Goal: Navigation & Orientation: Find specific page/section

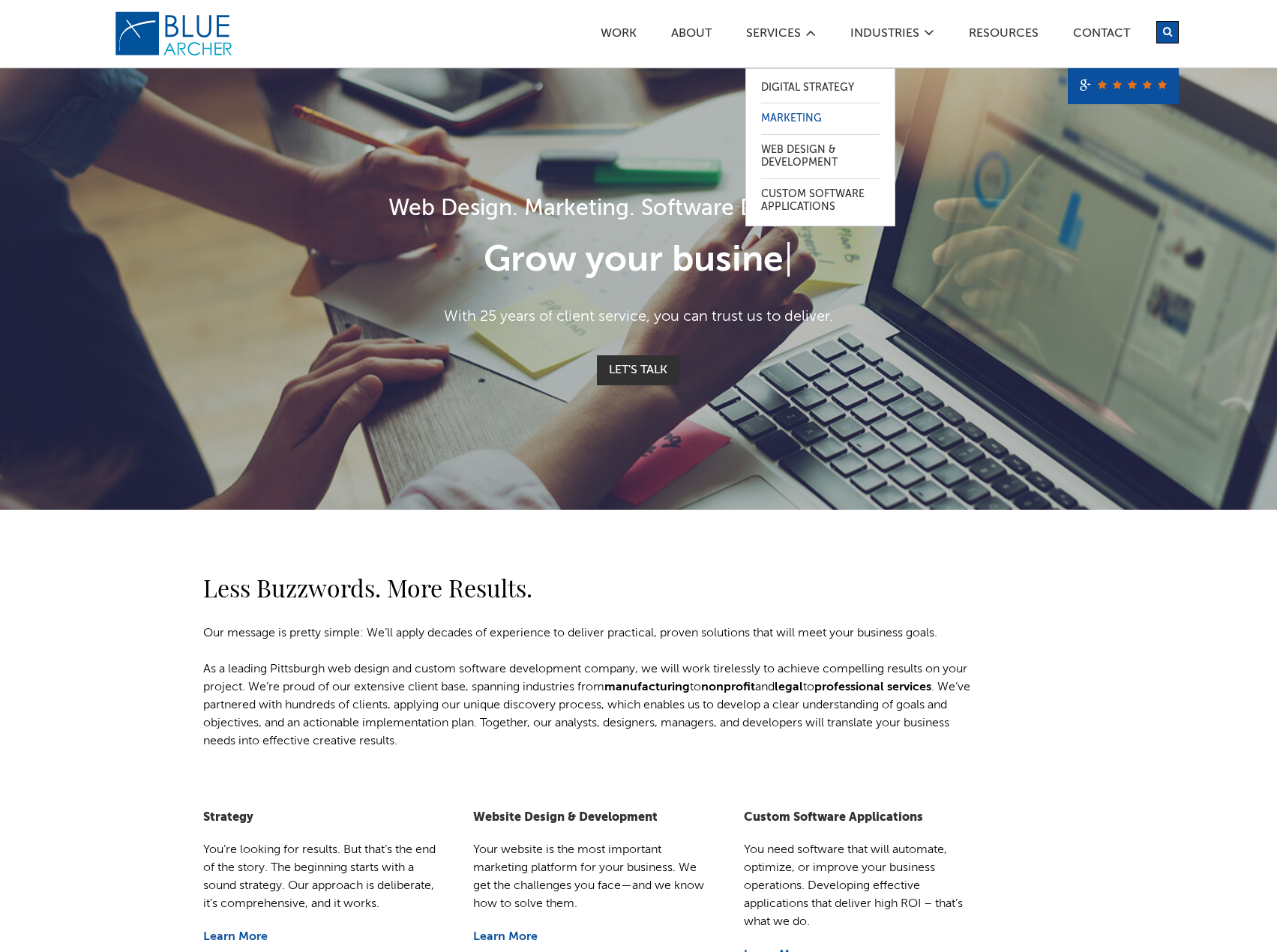
click at [795, 119] on link "Marketing" at bounding box center [820, 118] width 118 height 31
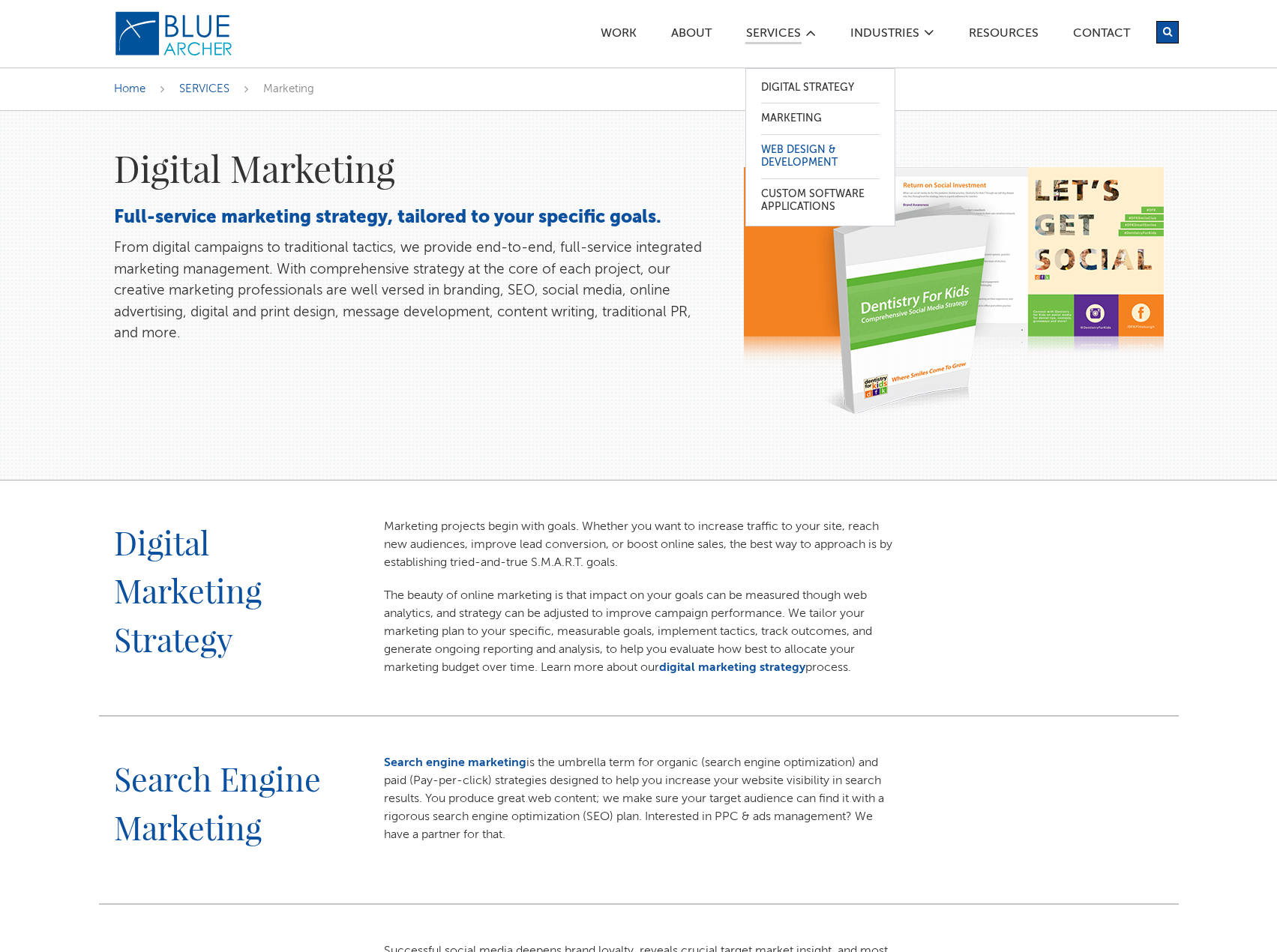
click at [793, 151] on link "Web Design & Development" at bounding box center [820, 156] width 118 height 43
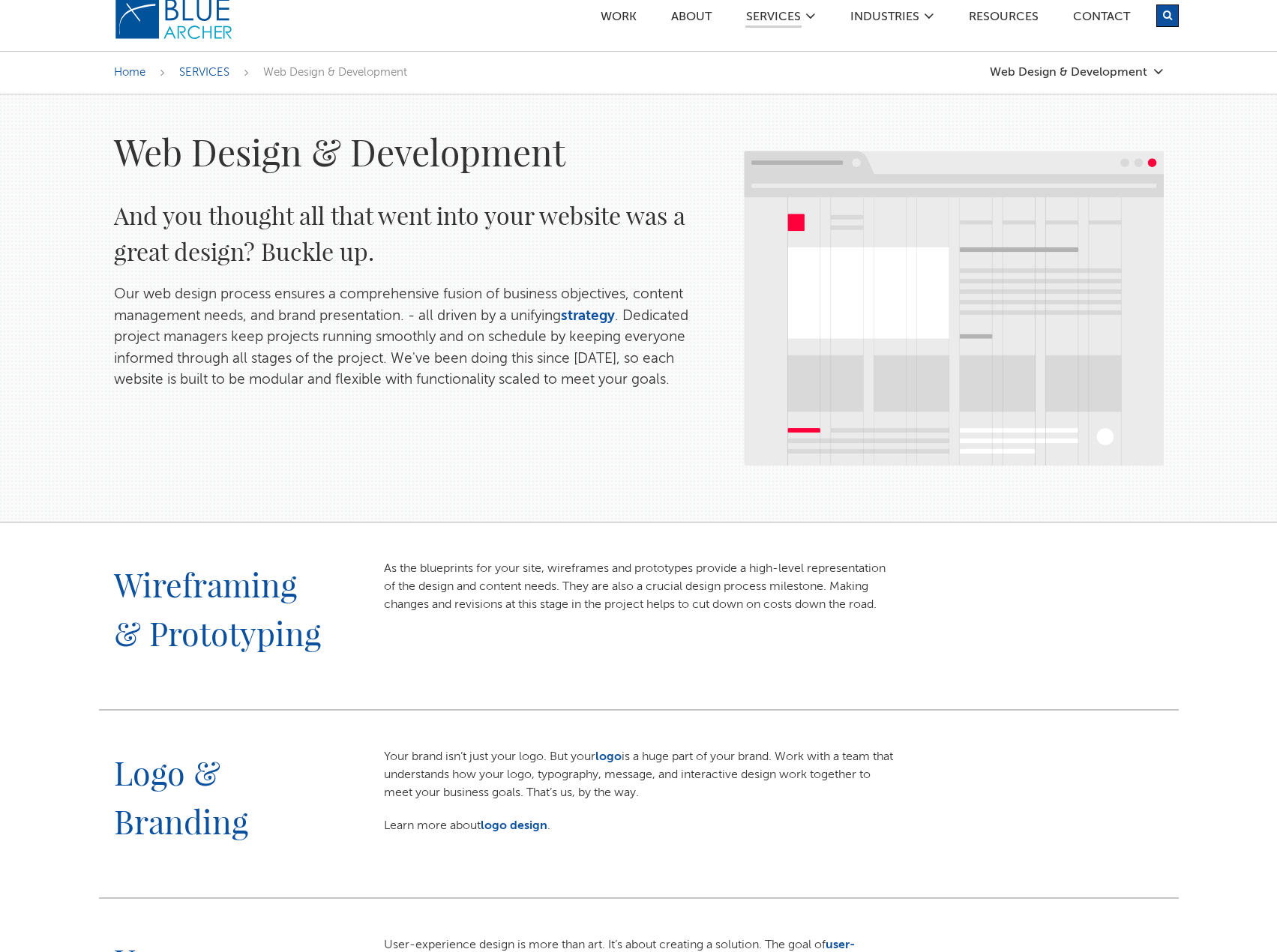
scroll to position [9, 0]
